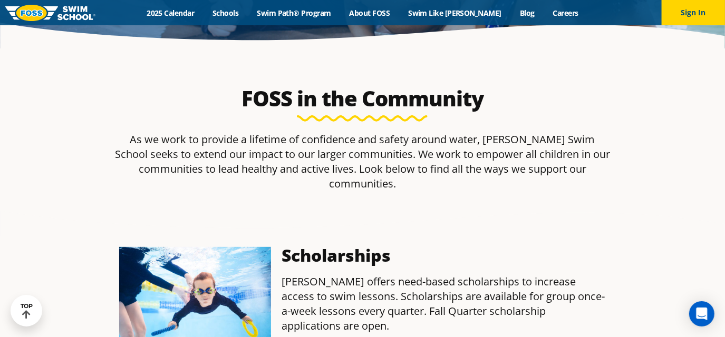
scroll to position [273, 0]
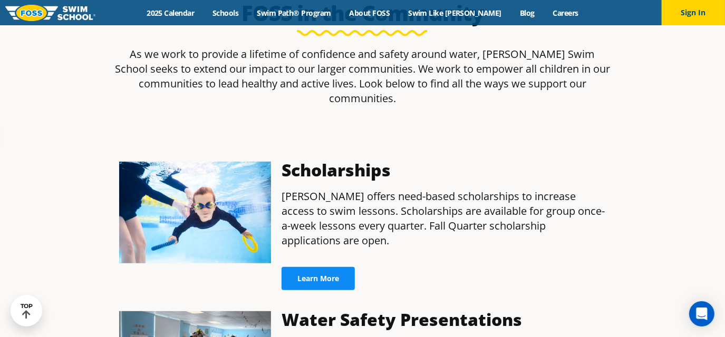
click at [309, 267] on link "Learn More" at bounding box center [317, 278] width 73 height 23
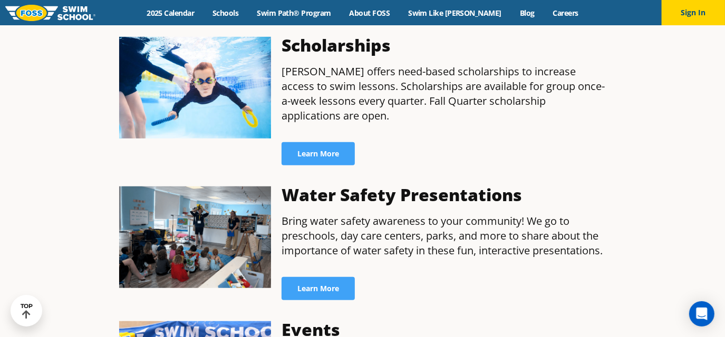
scroll to position [386, 0]
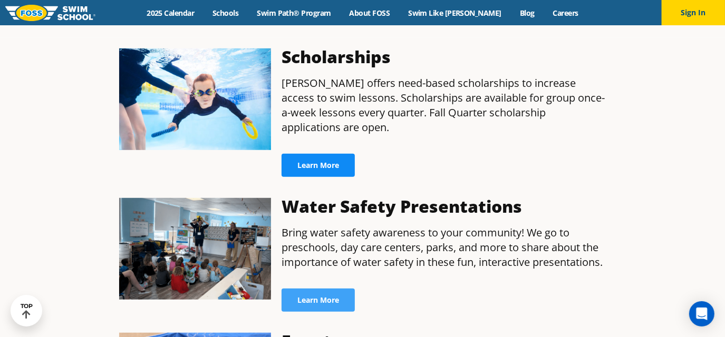
click at [319, 154] on link "Learn More" at bounding box center [317, 165] width 73 height 23
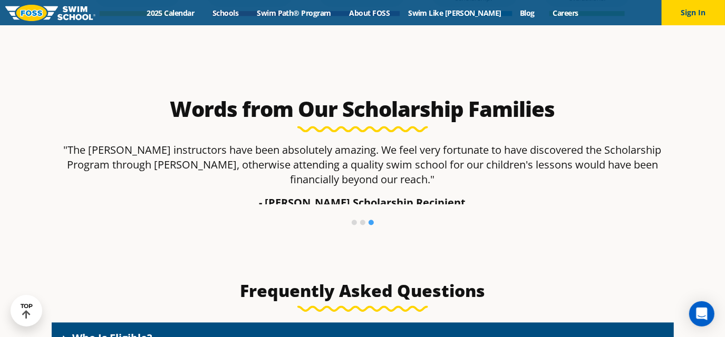
scroll to position [1249, 0]
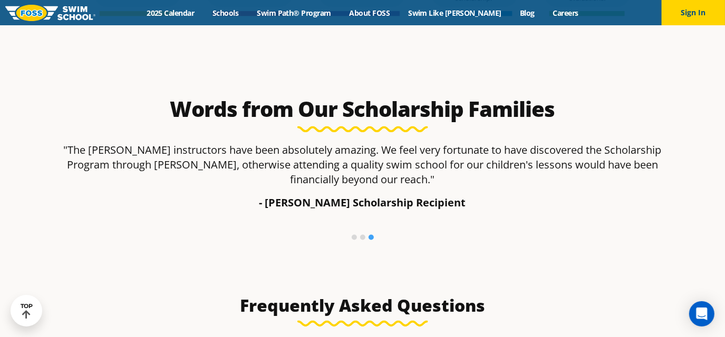
click at [361, 239] on li at bounding box center [362, 237] width 5 height 5
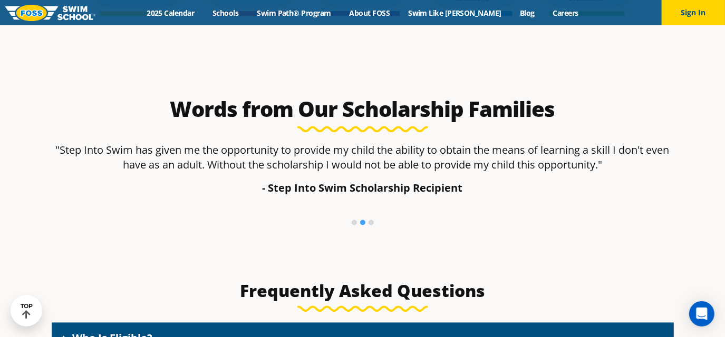
click at [355, 223] on li at bounding box center [354, 222] width 5 height 5
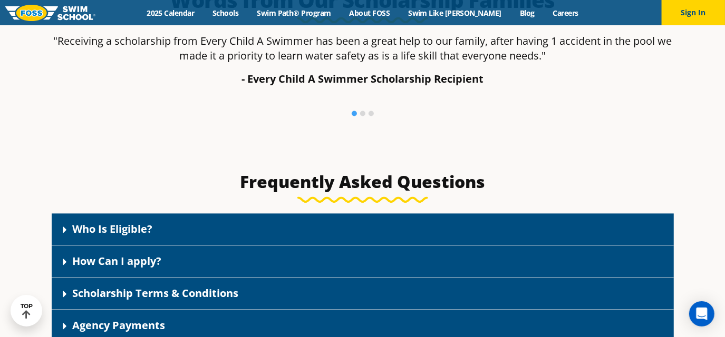
scroll to position [1447, 0]
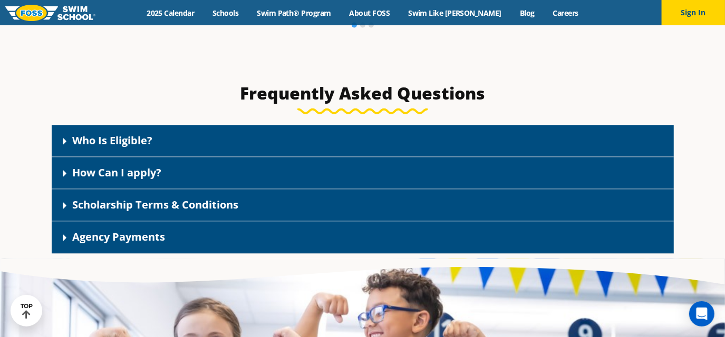
click at [239, 155] on div "Who Is Eligible?" at bounding box center [363, 141] width 622 height 32
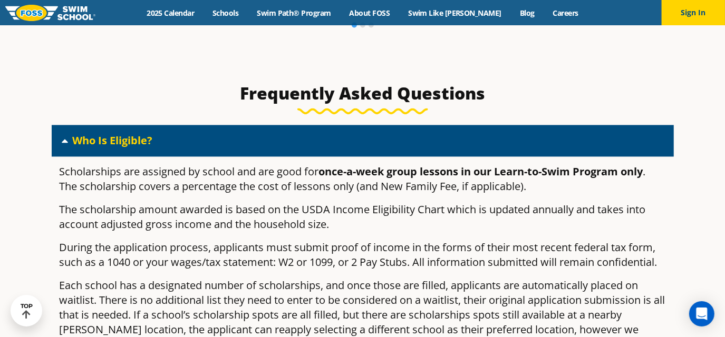
click at [232, 143] on div "Who Is Eligible?" at bounding box center [363, 141] width 622 height 32
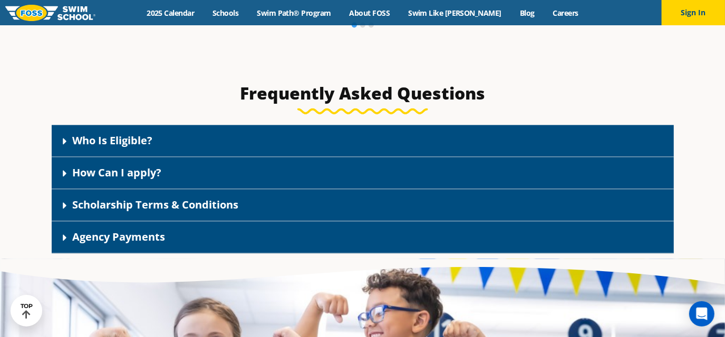
click at [229, 174] on div "How Can I apply?" at bounding box center [363, 173] width 622 height 32
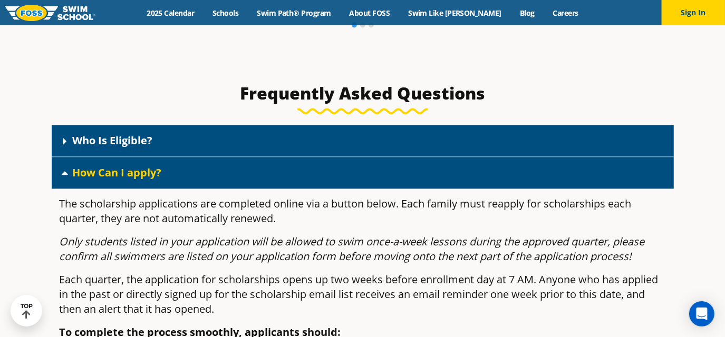
click at [229, 174] on div "How Can I apply?" at bounding box center [363, 173] width 622 height 32
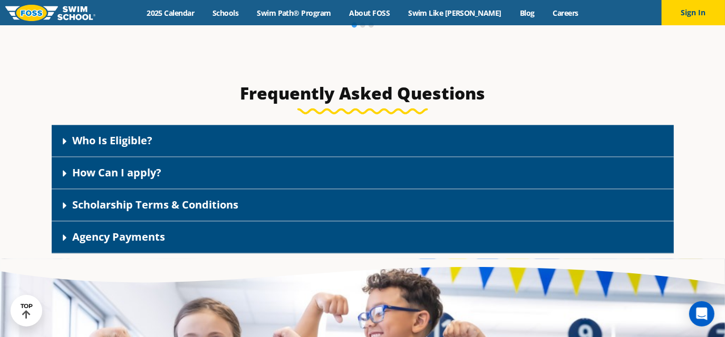
click at [229, 205] on link "Scholarship Terms & Conditions" at bounding box center [156, 205] width 166 height 14
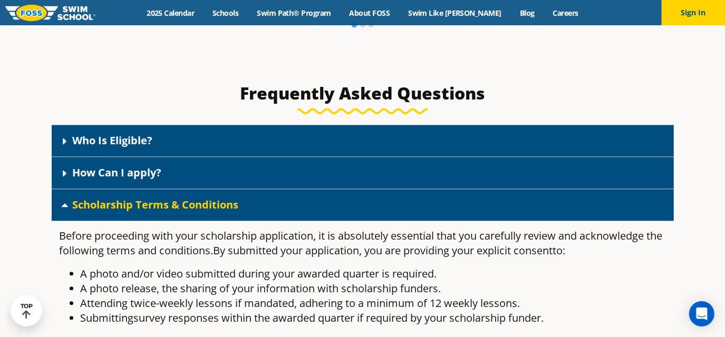
click at [229, 205] on link "Scholarship Terms & Conditions" at bounding box center [156, 205] width 166 height 14
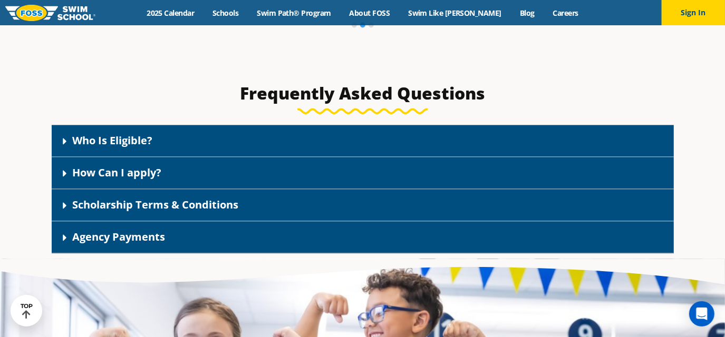
click at [231, 232] on div "Agency Payments" at bounding box center [363, 237] width 622 height 32
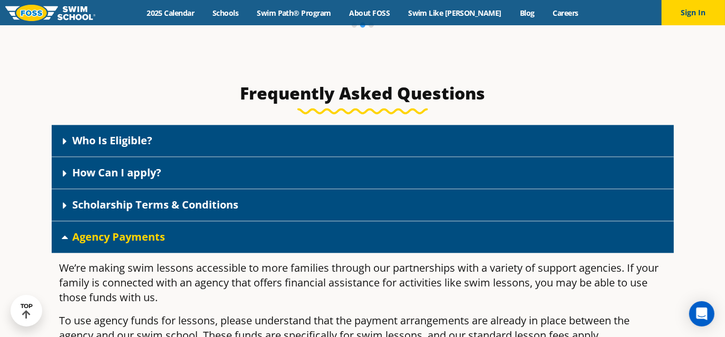
click at [231, 232] on div "Agency Payments" at bounding box center [363, 237] width 622 height 32
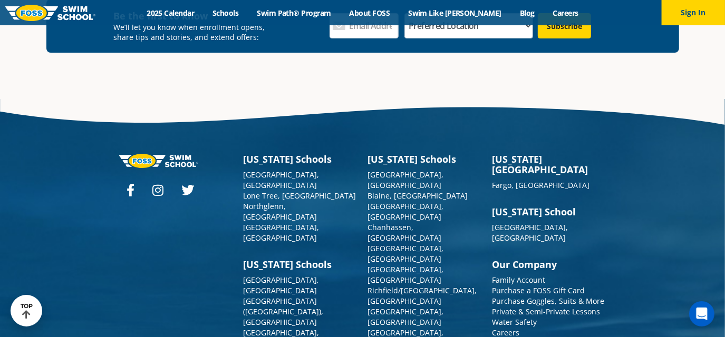
scroll to position [2589, 0]
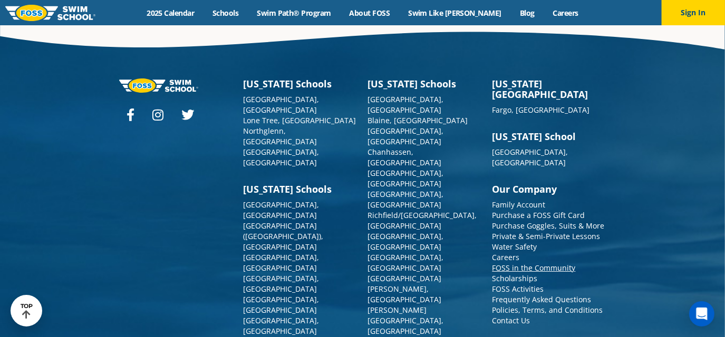
click at [503, 263] on link "FOSS in the Community" at bounding box center [533, 268] width 83 height 10
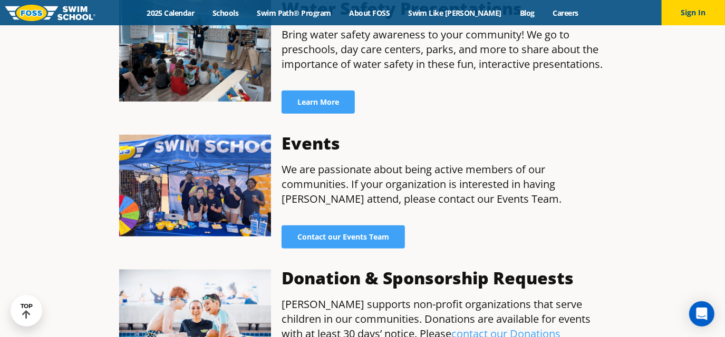
scroll to position [584, 0]
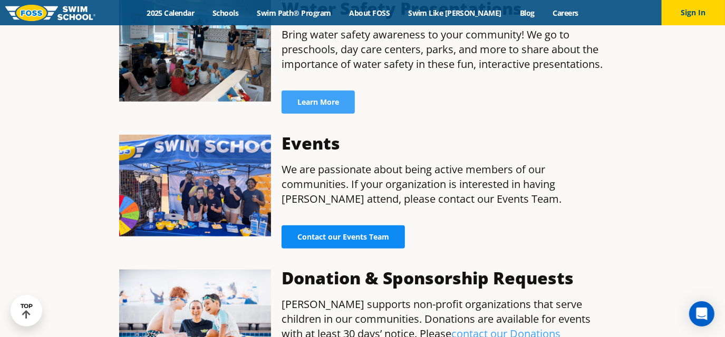
click at [302, 233] on span "Contact our Events Team" at bounding box center [343, 236] width 92 height 7
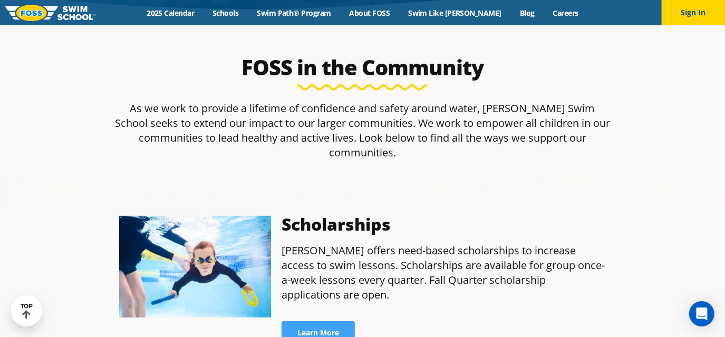
scroll to position [207, 0]
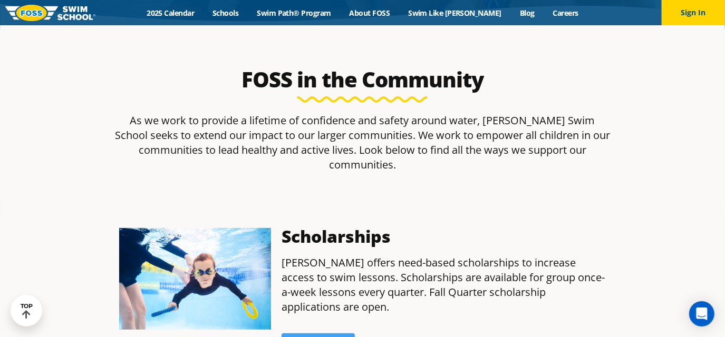
click at [308, 327] on div "Scholarships FOSS offers need-based scholarships to increase access to swim les…" at bounding box center [443, 292] width 335 height 139
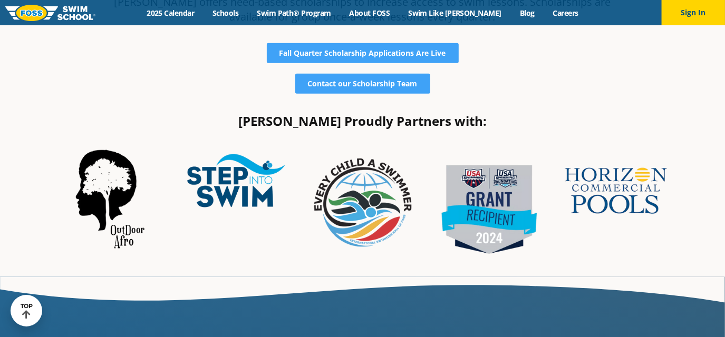
click at [378, 186] on img at bounding box center [363, 206] width 116 height 116
click at [111, 170] on img at bounding box center [110, 196] width 116 height 116
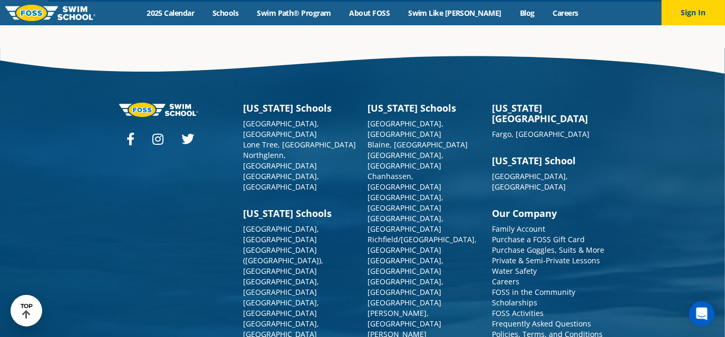
scroll to position [2603, 0]
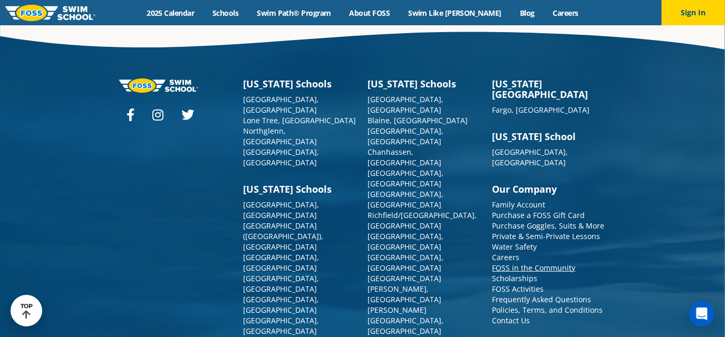
click at [529, 263] on link "FOSS in the Community" at bounding box center [533, 268] width 83 height 10
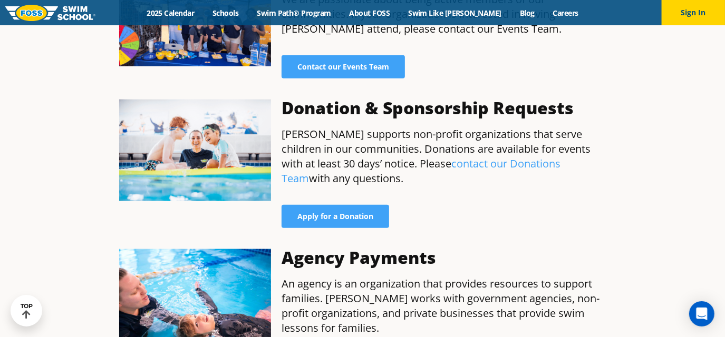
scroll to position [755, 0]
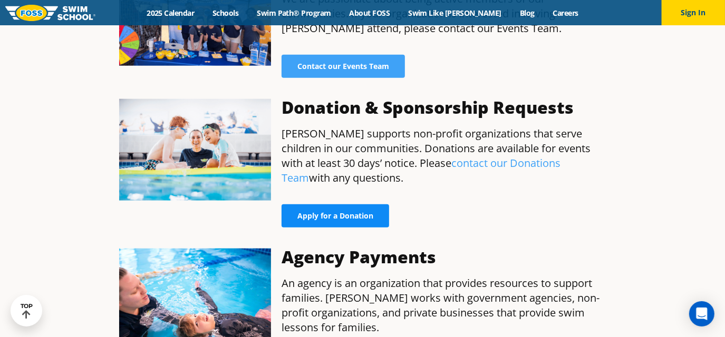
click at [316, 212] on span "Apply for a Donation" at bounding box center [335, 215] width 76 height 7
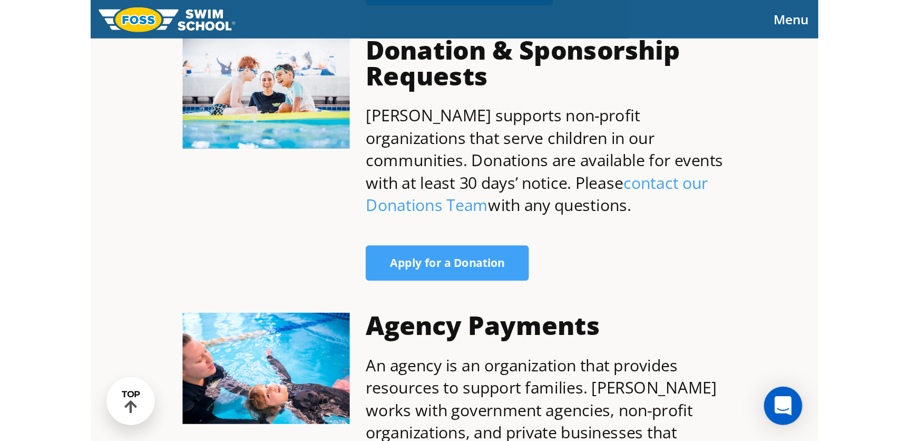
scroll to position [827, 0]
